Goal: Find specific page/section: Find specific page/section

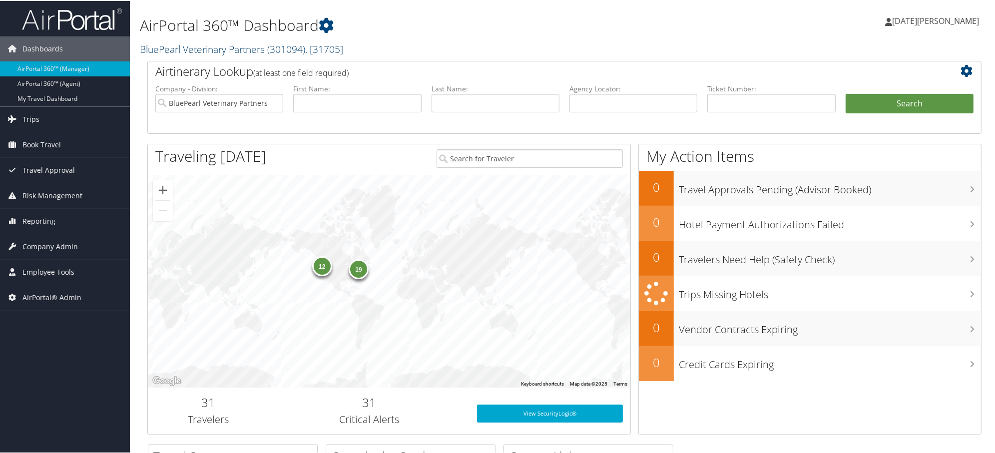
click at [178, 46] on link "BluePearl Veterinary Partners ( 301094 ) , [ 31705 ]" at bounding box center [241, 47] width 203 height 13
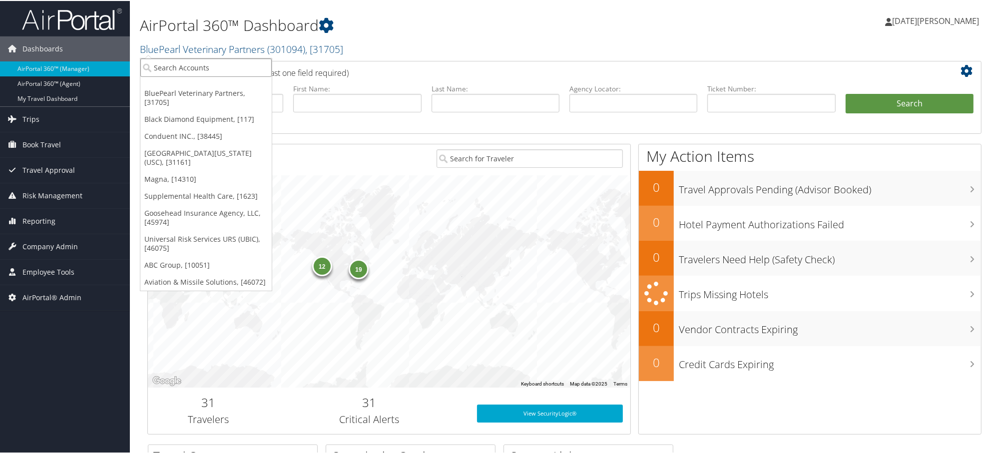
click at [185, 66] on input "search" at bounding box center [205, 66] width 131 height 18
paste input "7772"
type input "7772"
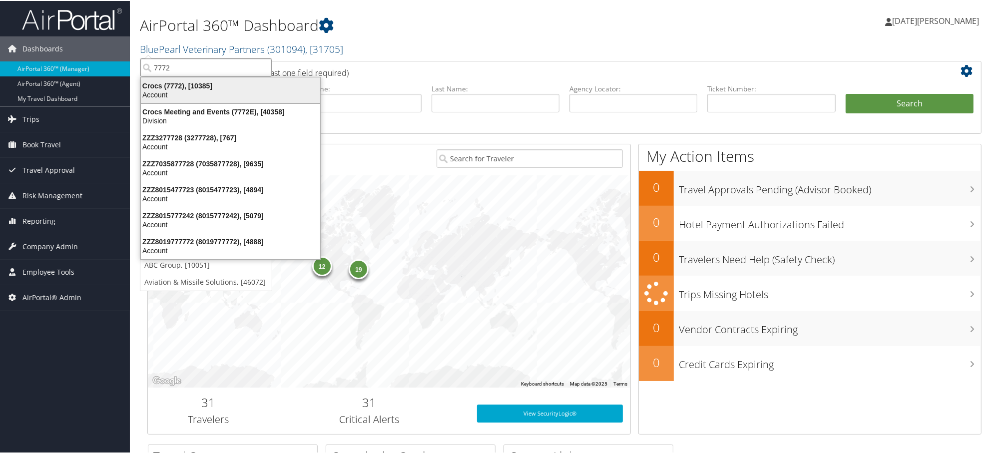
click at [153, 87] on div "Crocs (7772), [10385]" at bounding box center [230, 84] width 191 height 9
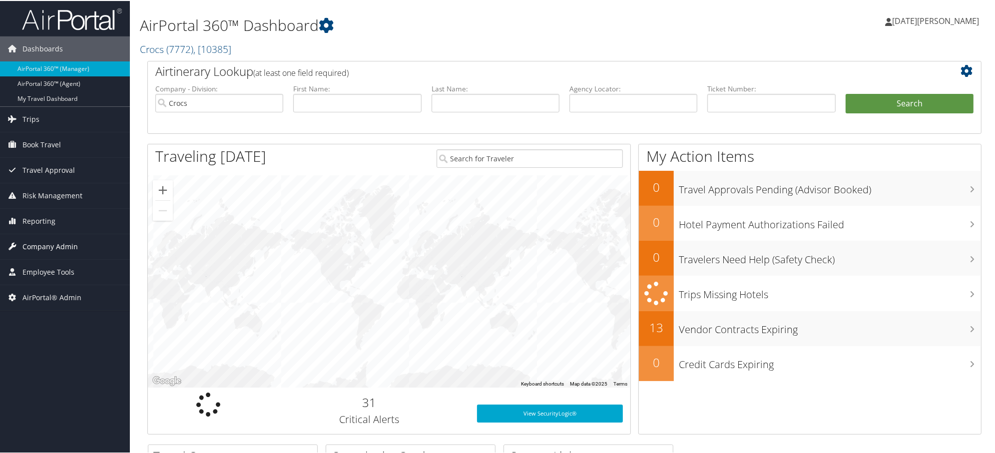
click at [30, 250] on span "Company Admin" at bounding box center [49, 245] width 55 height 25
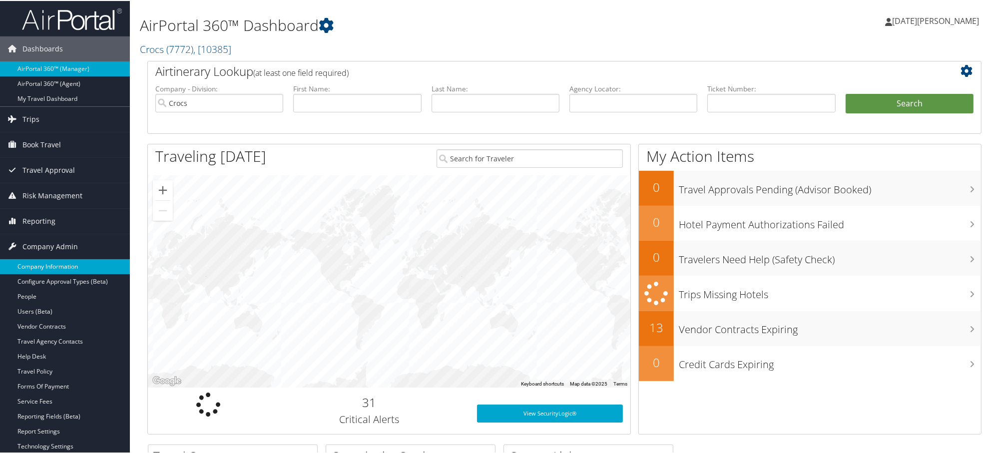
click at [38, 266] on link "Company Information" at bounding box center [65, 265] width 130 height 15
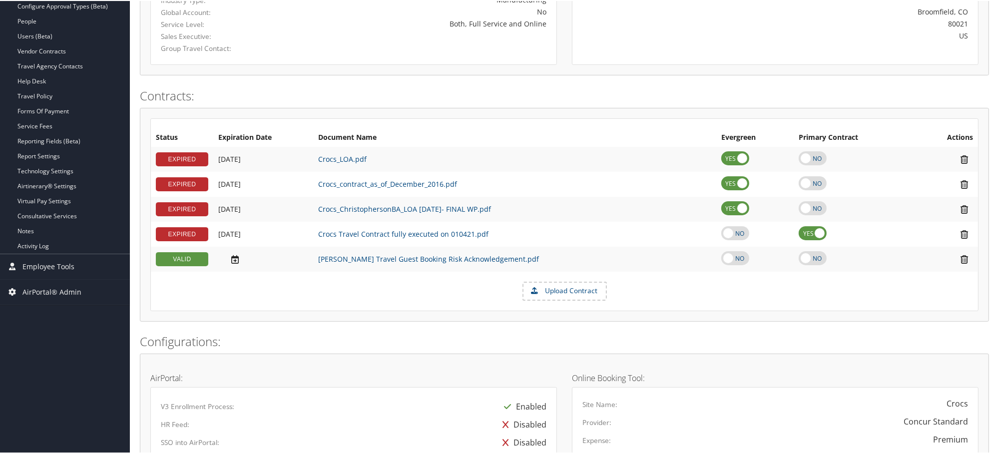
scroll to position [166, 0]
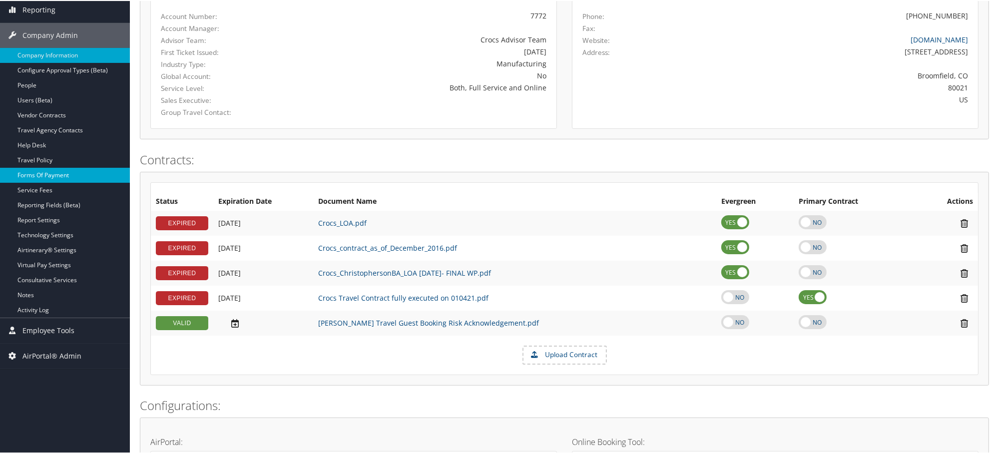
click at [36, 170] on link "Forms Of Payment" at bounding box center [65, 174] width 130 height 15
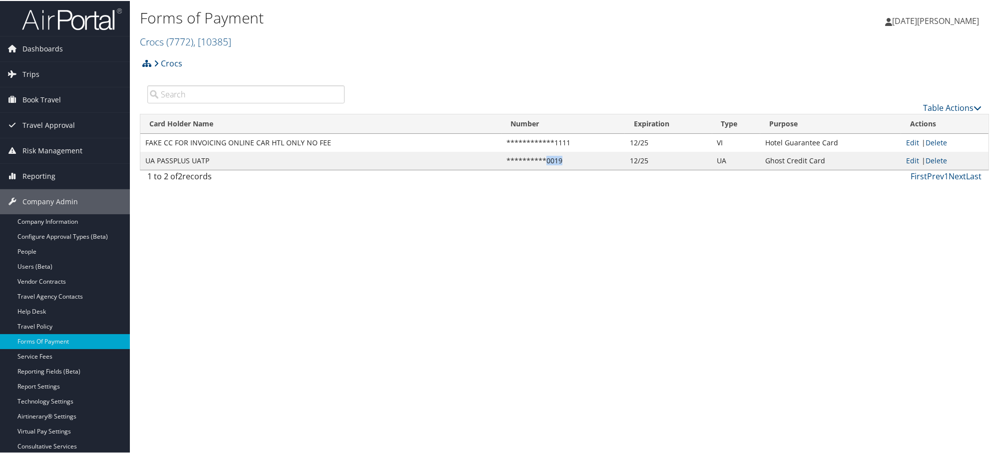
drag, startPoint x: 543, startPoint y: 160, endPoint x: 560, endPoint y: 160, distance: 17.5
click at [560, 160] on td "**********" at bounding box center [562, 160] width 123 height 18
copy td "0019"
click at [34, 195] on span "Company Admin" at bounding box center [49, 200] width 55 height 25
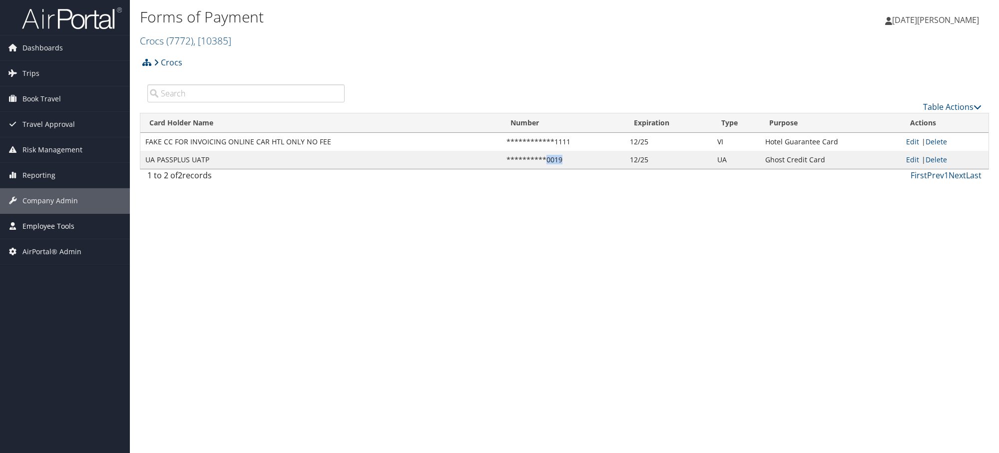
click at [27, 228] on span "Employee Tools" at bounding box center [48, 226] width 52 height 25
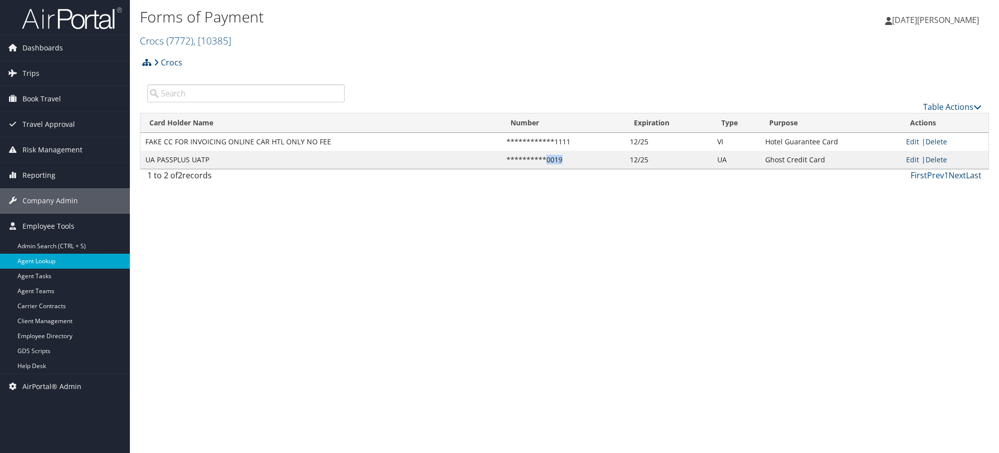
click at [27, 260] on link "Agent Lookup" at bounding box center [65, 261] width 130 height 15
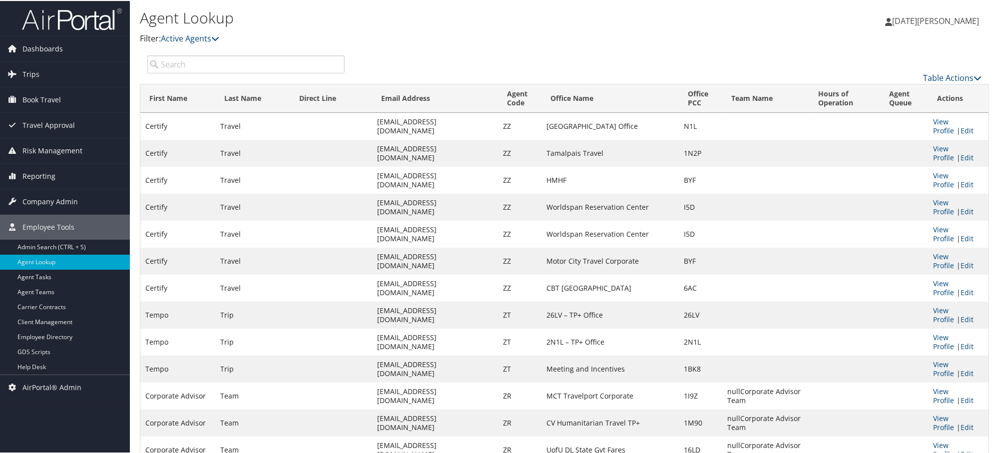
click at [209, 60] on input "search" at bounding box center [245, 63] width 197 height 18
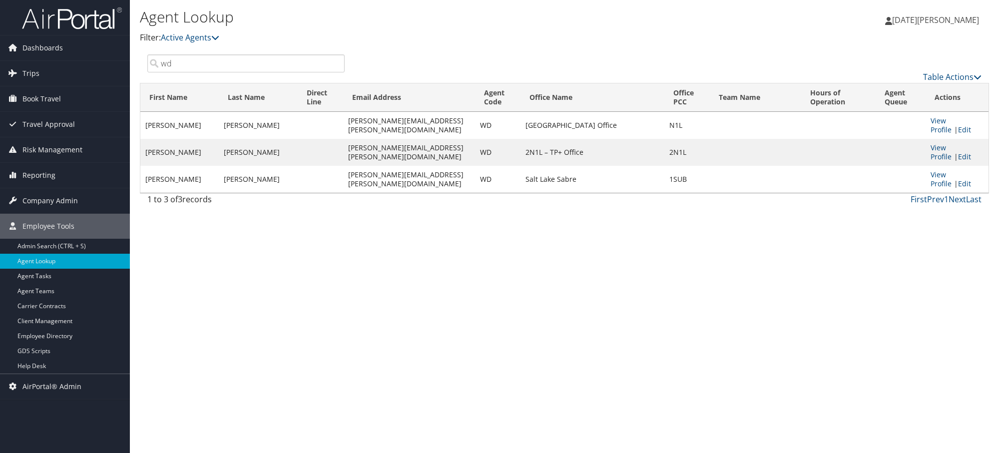
type input "wd"
